Goal: Information Seeking & Learning: Check status

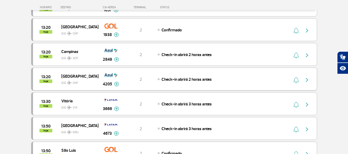
scroll to position [335, 0]
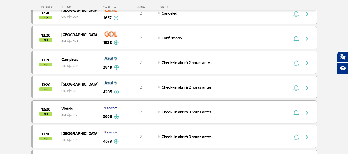
click at [308, 110] on img "button" at bounding box center [307, 113] width 6 height 6
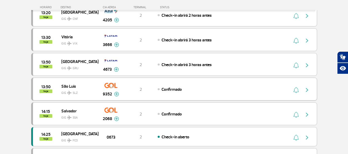
scroll to position [412, 0]
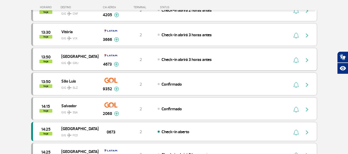
click at [311, 61] on button "button" at bounding box center [309, 59] width 12 height 8
